Goal: Task Accomplishment & Management: Manage account settings

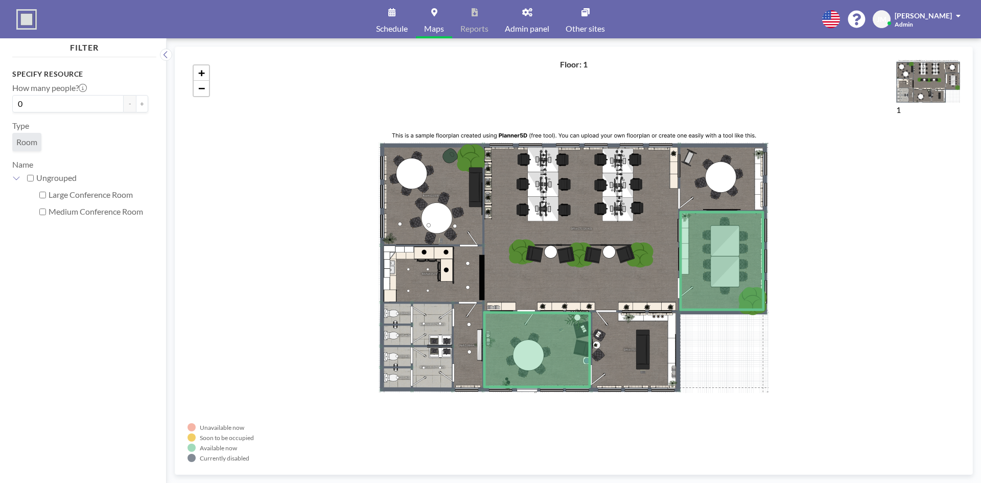
click at [287, 231] on div "+ −" at bounding box center [574, 260] width 773 height 403
click at [917, 81] on img at bounding box center [929, 80] width 64 height 43
click at [278, 177] on div "+ −" at bounding box center [574, 260] width 773 height 403
click at [212, 193] on div "+ −" at bounding box center [574, 260] width 773 height 403
click at [264, 185] on div "+ −" at bounding box center [574, 260] width 773 height 403
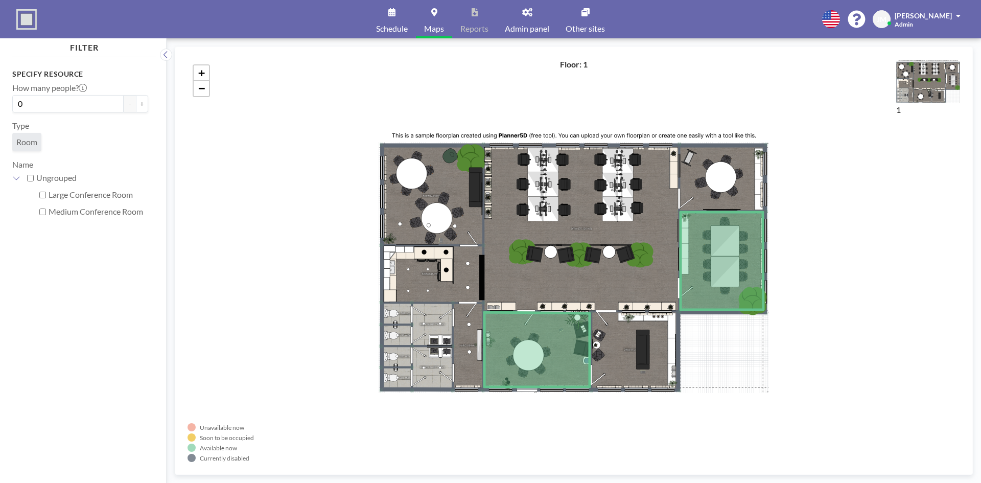
click at [258, 143] on div "+ −" at bounding box center [574, 260] width 773 height 403
click at [43, 194] on input "Large Conference Room" at bounding box center [42, 195] width 7 height 7
checkbox input "true"
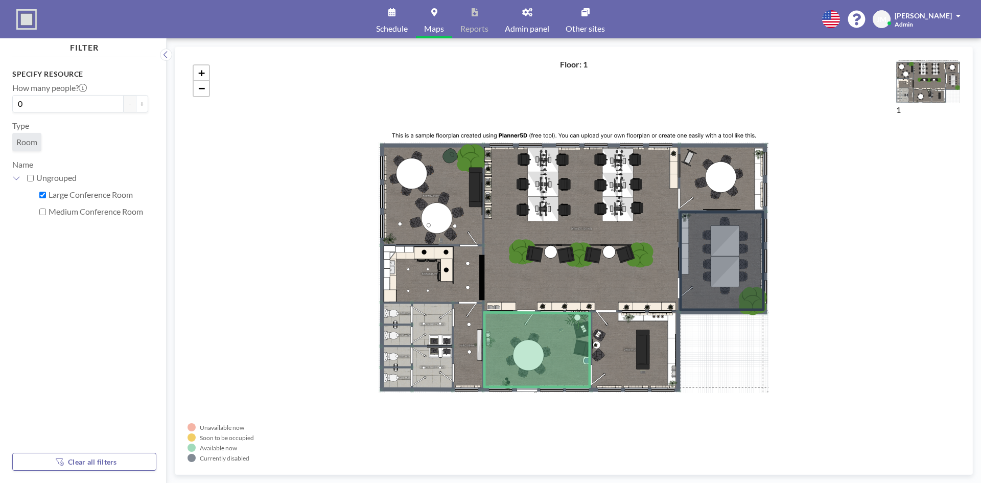
click at [908, 174] on div "1" at bounding box center [929, 260] width 64 height 403
click at [524, 17] on link "Admin panel" at bounding box center [527, 19] width 61 height 38
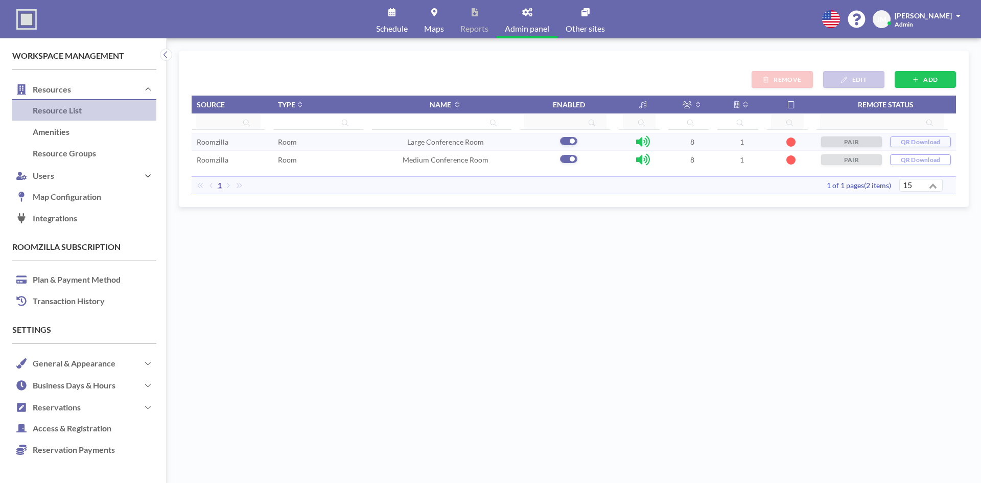
click at [547, 323] on div "ADD EDIT REMOVE Source Type Name Enabled Remote status Roomzilla Room Large Con…" at bounding box center [574, 261] width 790 height 420
click at [704, 294] on div "ADD EDIT REMOVE Source Type Name Enabled Remote status Roomzilla Room Large Con…" at bounding box center [574, 261] width 790 height 420
click at [502, 282] on div "ADD EDIT REMOVE Source Type Name Enabled Remote status Roomzilla Room Large Con…" at bounding box center [574, 261] width 790 height 420
click at [61, 199] on link "Map Configuration" at bounding box center [84, 197] width 144 height 21
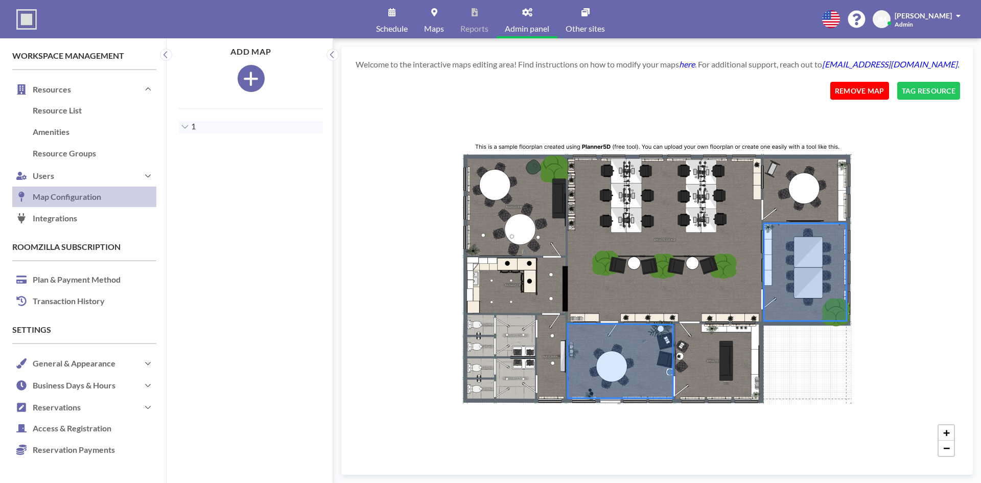
click at [869, 98] on button "REMOVE MAP" at bounding box center [860, 91] width 59 height 18
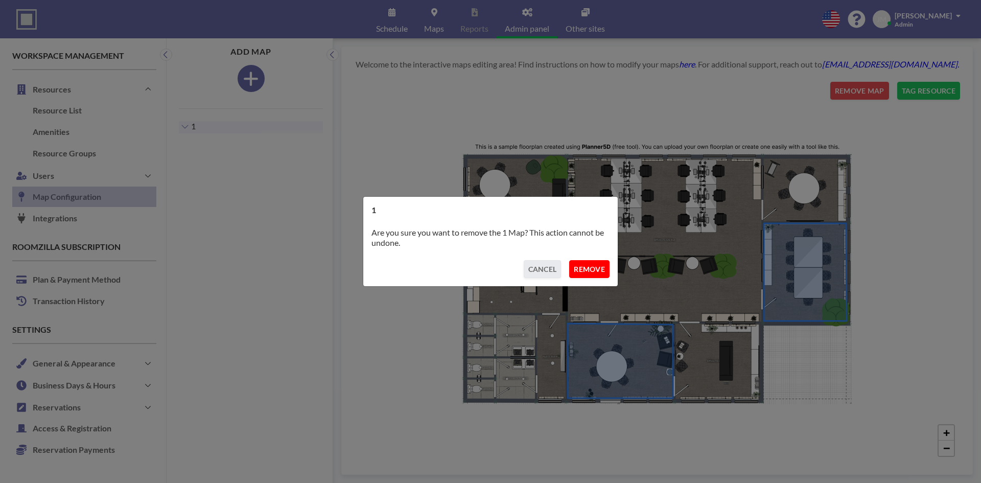
click at [587, 266] on button "REMOVE" at bounding box center [589, 269] width 40 height 18
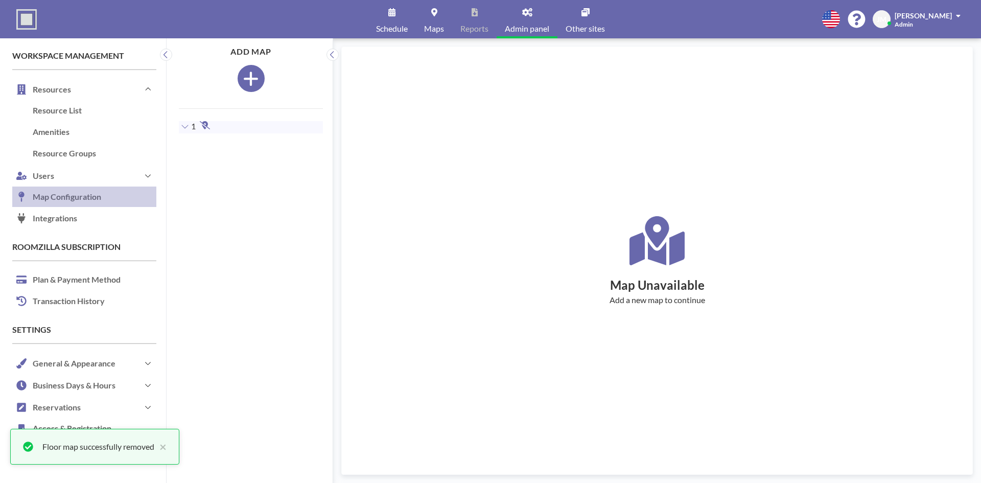
click at [511, 134] on div "Map Unavailable Add a new map to continue" at bounding box center [657, 260] width 606 height 403
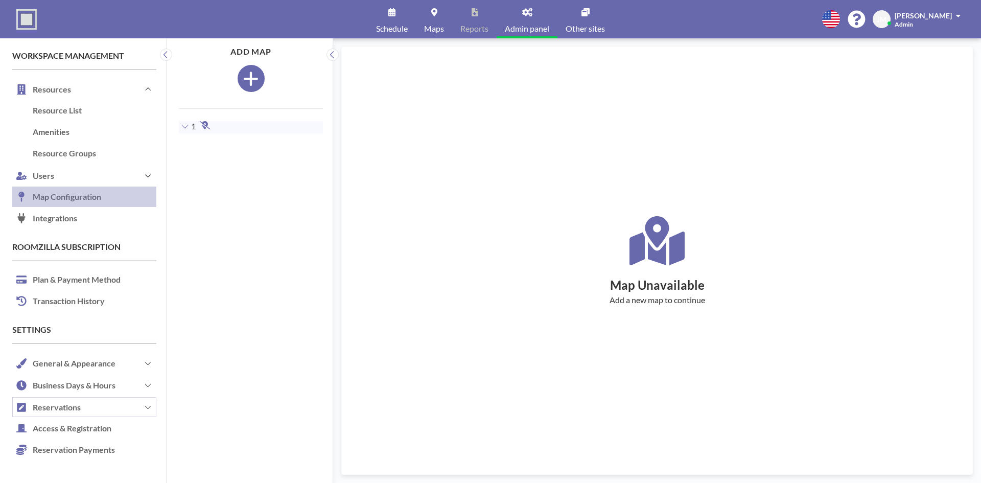
click at [59, 406] on button "Reservations" at bounding box center [84, 407] width 144 height 22
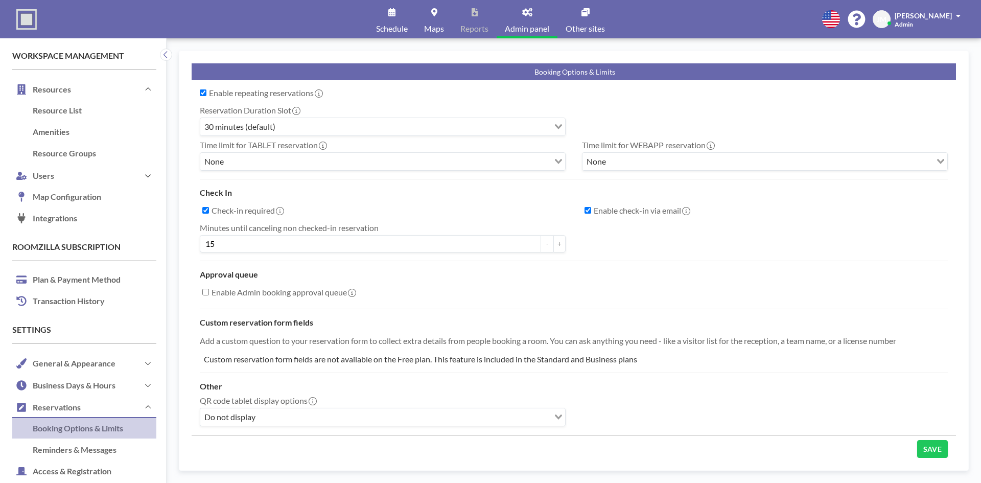
click at [147, 8] on div "Schedule Maps Reports Admin panel Other sites English Polski 日本語 Española JM Je…" at bounding box center [490, 19] width 981 height 38
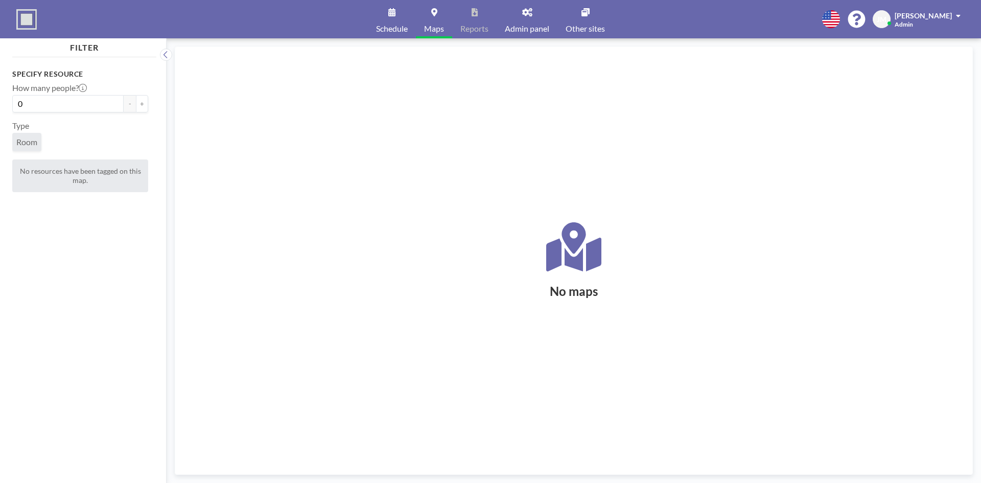
click at [377, 238] on div "No maps" at bounding box center [574, 260] width 773 height 77
click at [530, 15] on icon at bounding box center [527, 12] width 10 height 8
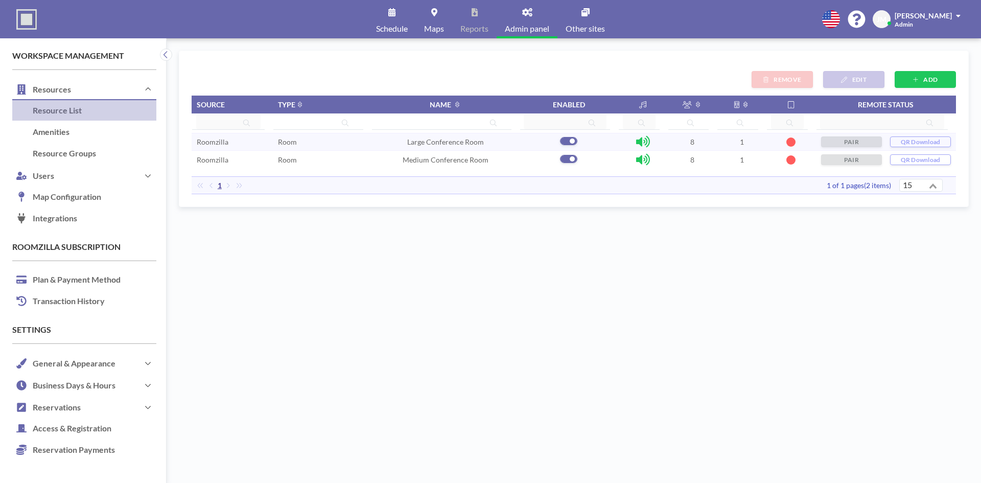
click at [524, 303] on div "ADD EDIT REMOVE Source Type Name Enabled Remote status Roomzilla Room Large Con…" at bounding box center [574, 261] width 790 height 420
click at [277, 303] on div "ADD EDIT REMOVE Source Type Name Enabled Remote status Roomzilla Room Large Con…" at bounding box center [574, 261] width 790 height 420
click at [61, 219] on link "Integrations To use integrations, upgrade Roomzilla to Standard or Business plan" at bounding box center [84, 218] width 144 height 21
click at [75, 199] on link "Map Configuration" at bounding box center [84, 197] width 144 height 21
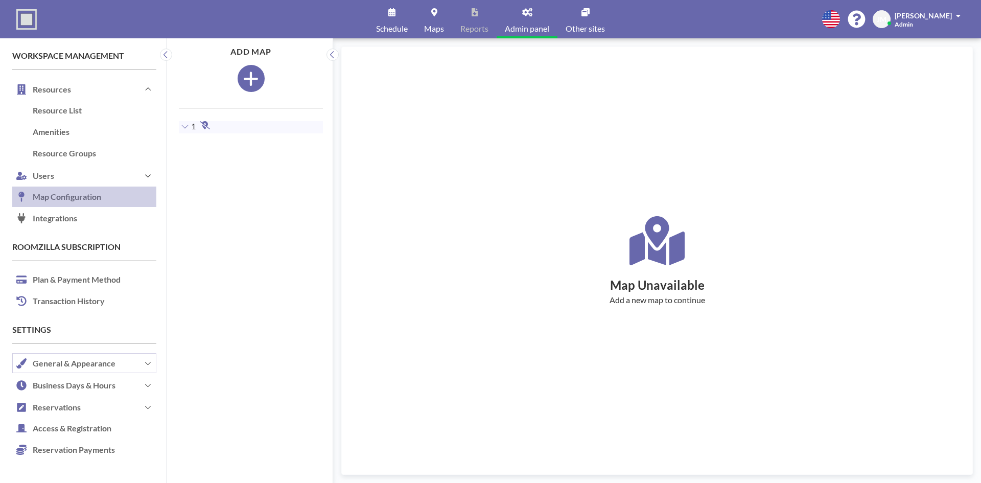
click at [75, 363] on button "General & Appearance" at bounding box center [84, 363] width 144 height 22
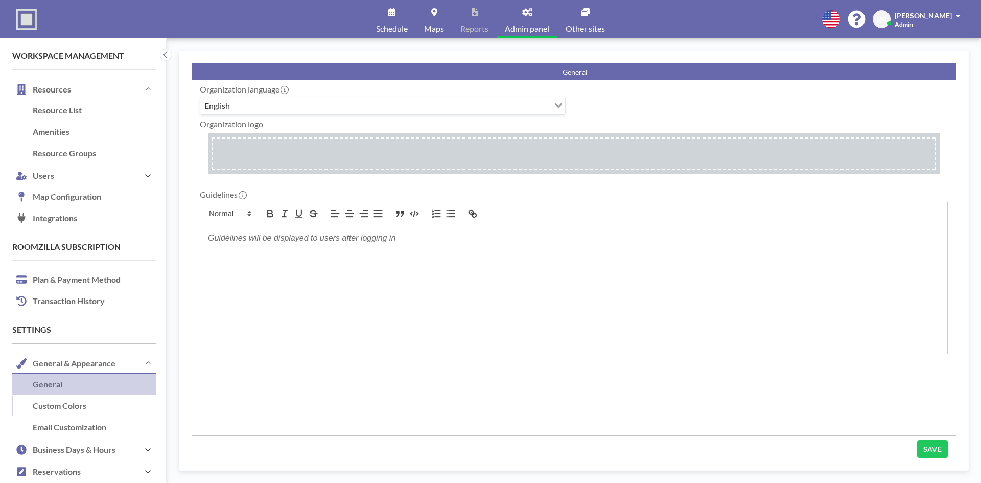
click at [63, 404] on link "Custom Colors" at bounding box center [84, 406] width 144 height 21
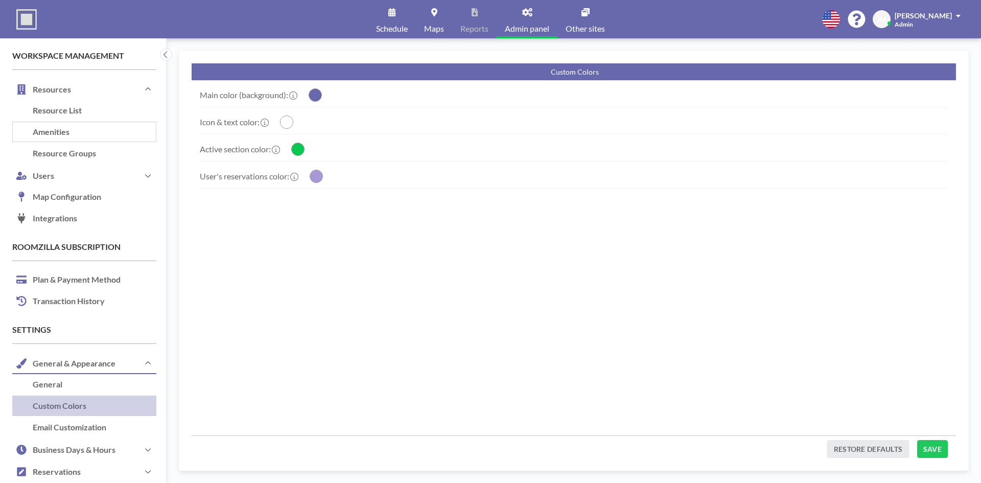
click at [58, 127] on link "Amenities" at bounding box center [84, 132] width 144 height 21
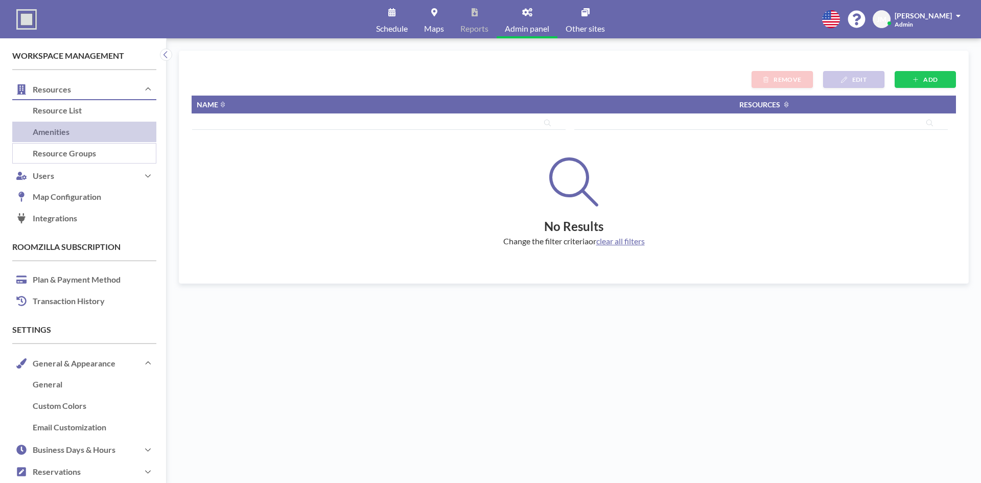
click at [57, 155] on link "Resource Groups" at bounding box center [84, 153] width 144 height 21
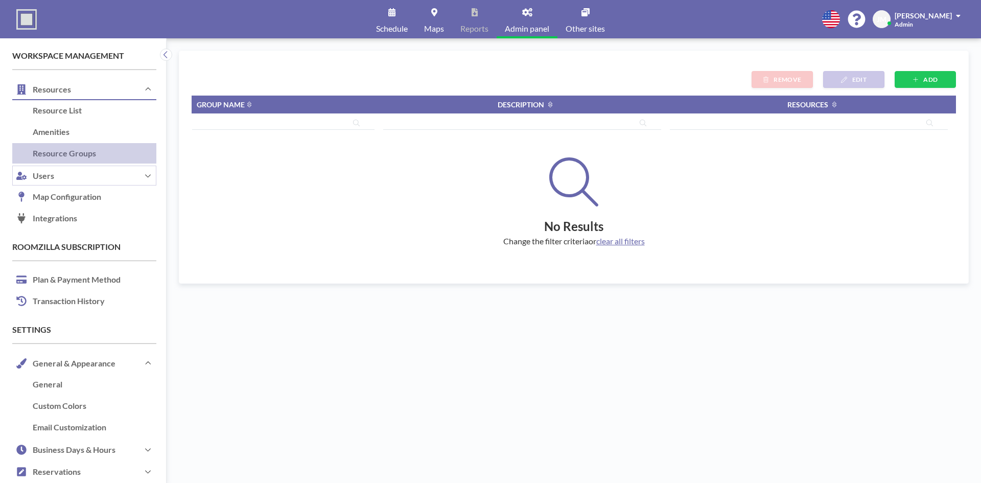
click at [49, 173] on button "Users" at bounding box center [84, 176] width 144 height 22
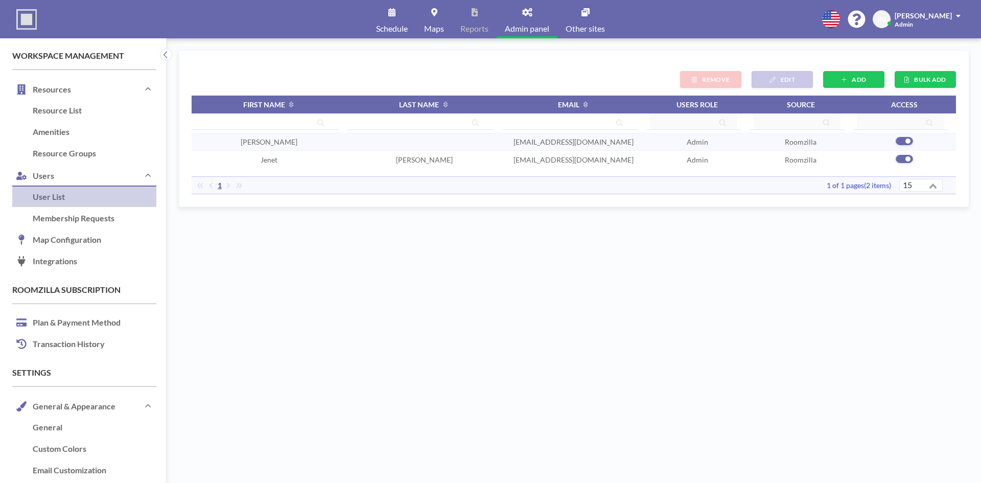
click at [414, 293] on div "BULK ADD ADD EDIT REMOVE First name Last name Email Users role Source Access br…" at bounding box center [574, 261] width 790 height 420
click at [664, 268] on div "BULK ADD ADD EDIT REMOVE First name Last name Email Users role Source Access br…" at bounding box center [574, 261] width 790 height 420
click at [524, 271] on div "BULK ADD ADD EDIT REMOVE First name Last name Email Users role Source Access br…" at bounding box center [574, 261] width 790 height 420
click at [88, 216] on link "Membership Requests" at bounding box center [84, 218] width 144 height 21
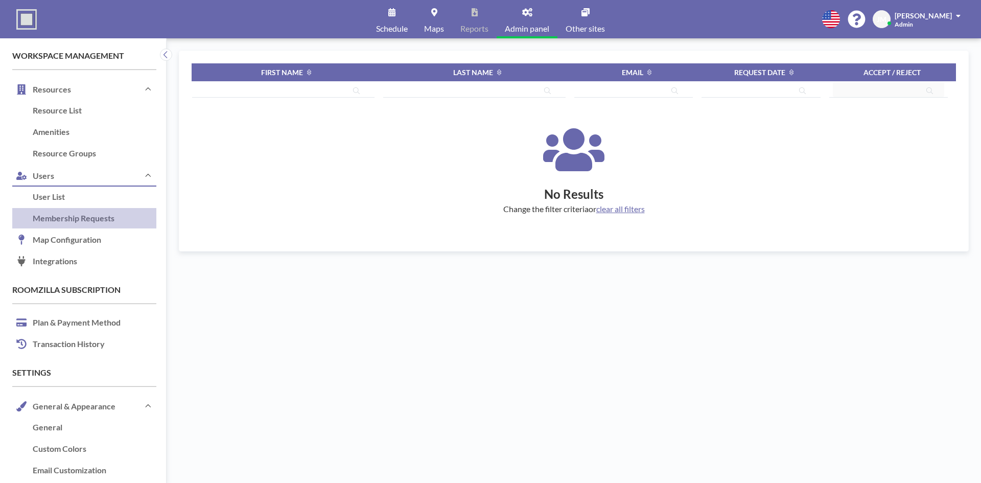
click at [361, 339] on div "First name Last name Email Request date ACCEPT / REJECT No Results Change the f…" at bounding box center [574, 261] width 790 height 420
click at [84, 245] on link "Map Configuration" at bounding box center [84, 240] width 144 height 21
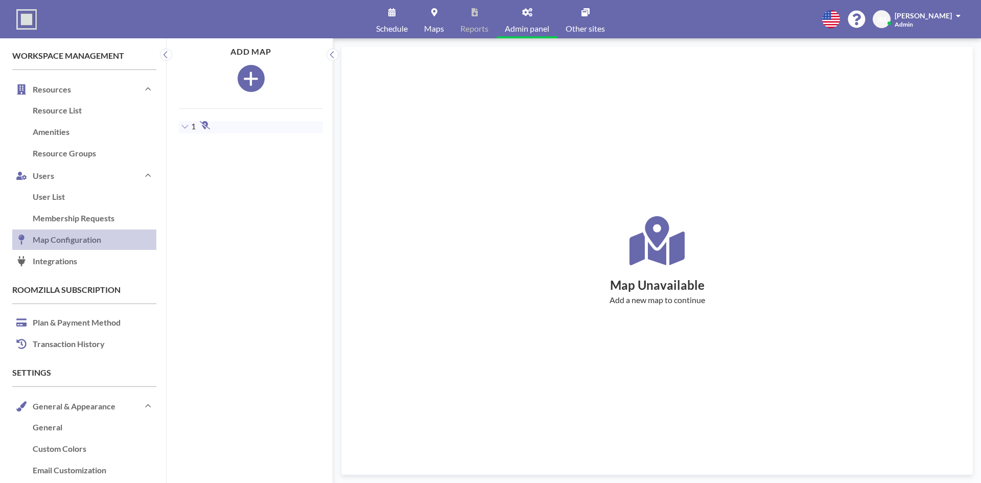
click at [449, 138] on div "Map Unavailable Add a new map to continue" at bounding box center [657, 260] width 606 height 403
click at [585, 26] on span "Other sites" at bounding box center [585, 29] width 39 height 8
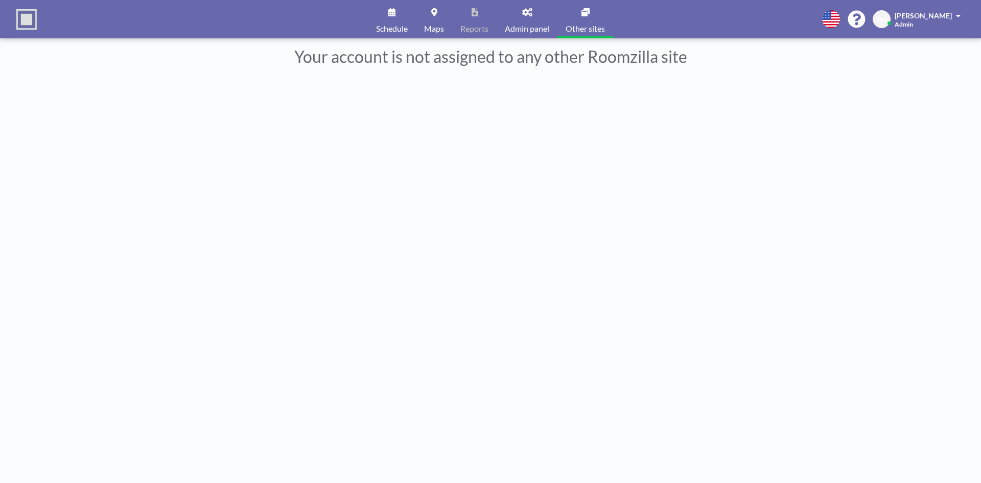
click at [525, 17] on link "Admin panel" at bounding box center [527, 19] width 61 height 38
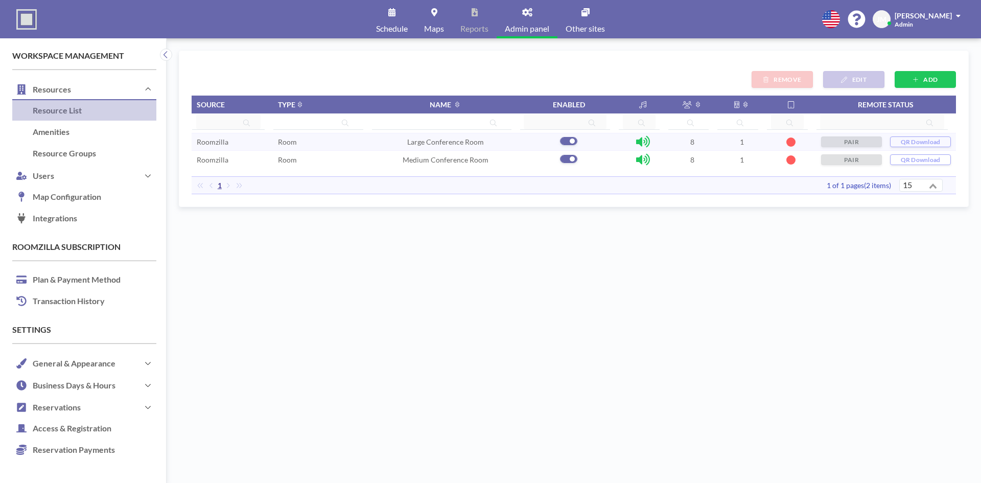
click at [406, 259] on div "ADD EDIT REMOVE Source Type Name Enabled Remote status Roomzilla Room Large Con…" at bounding box center [574, 261] width 790 height 420
click at [650, 329] on div "ADD EDIT REMOVE Source Type Name Enabled Remote status Roomzilla Room Large Con…" at bounding box center [574, 261] width 790 height 420
